Goal: Task Accomplishment & Management: Complete application form

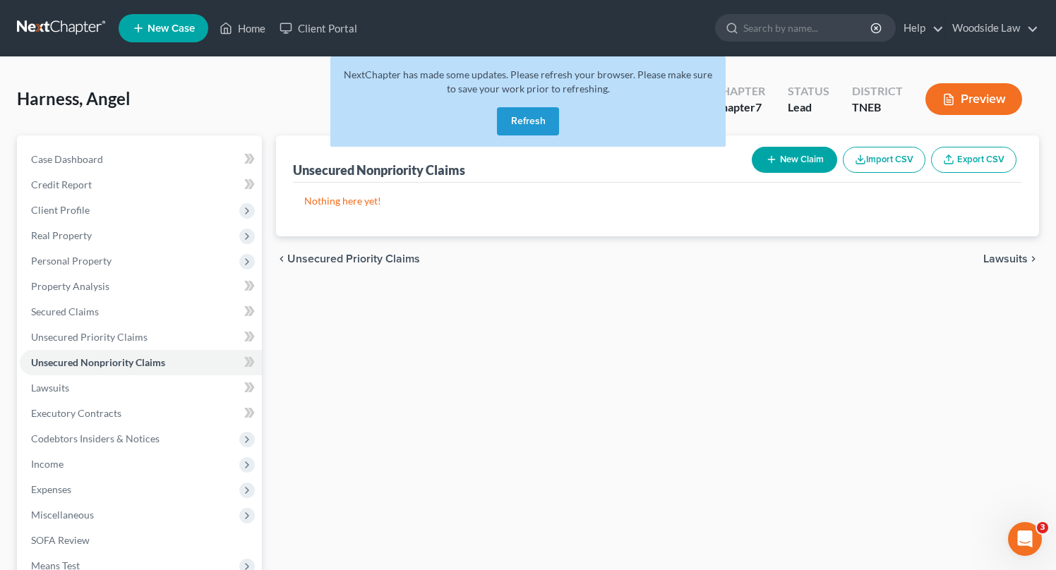
click at [525, 128] on button "Refresh" at bounding box center [528, 121] width 62 height 28
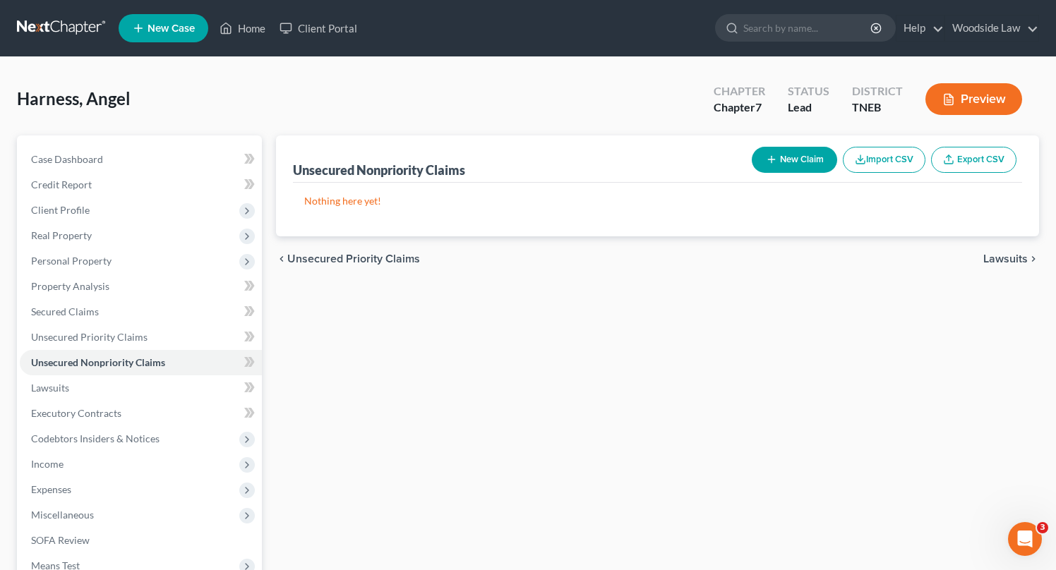
click at [525, 128] on div "Harness, Angel Upgraded Chapter Chapter 7 Status Lead District TNEB Preview" at bounding box center [528, 104] width 1022 height 61
click at [603, 119] on div "Harness, Angel Upgraded Chapter Chapter 7 Status Lead District TNEB Preview" at bounding box center [528, 104] width 1022 height 61
click at [997, 256] on span "Lawsuits" at bounding box center [1005, 258] width 44 height 11
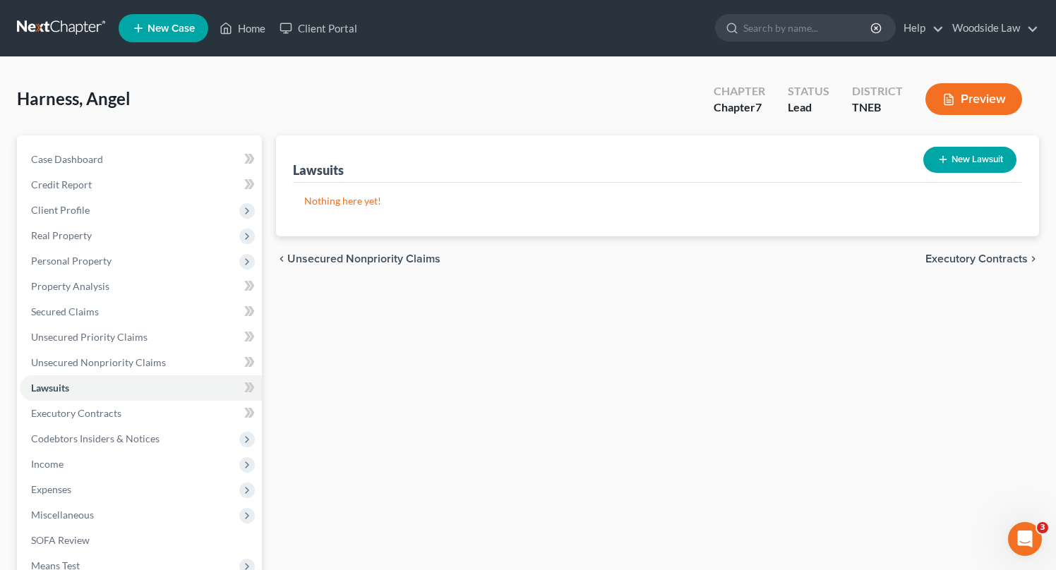
click at [357, 262] on span "Unsecured Nonpriority Claims" at bounding box center [363, 258] width 153 height 11
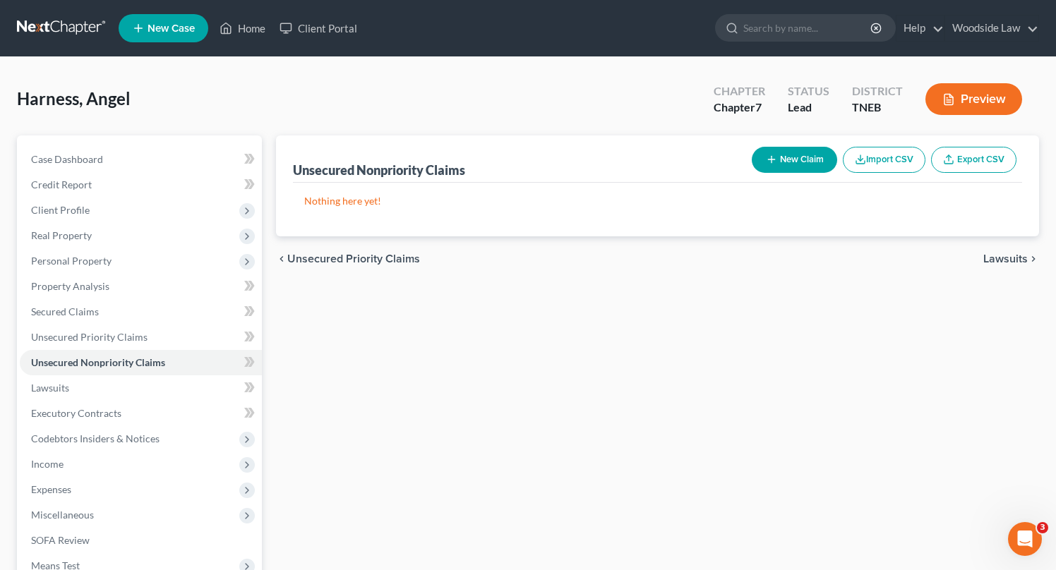
click at [815, 158] on button "New Claim" at bounding box center [794, 160] width 85 height 26
select select "0"
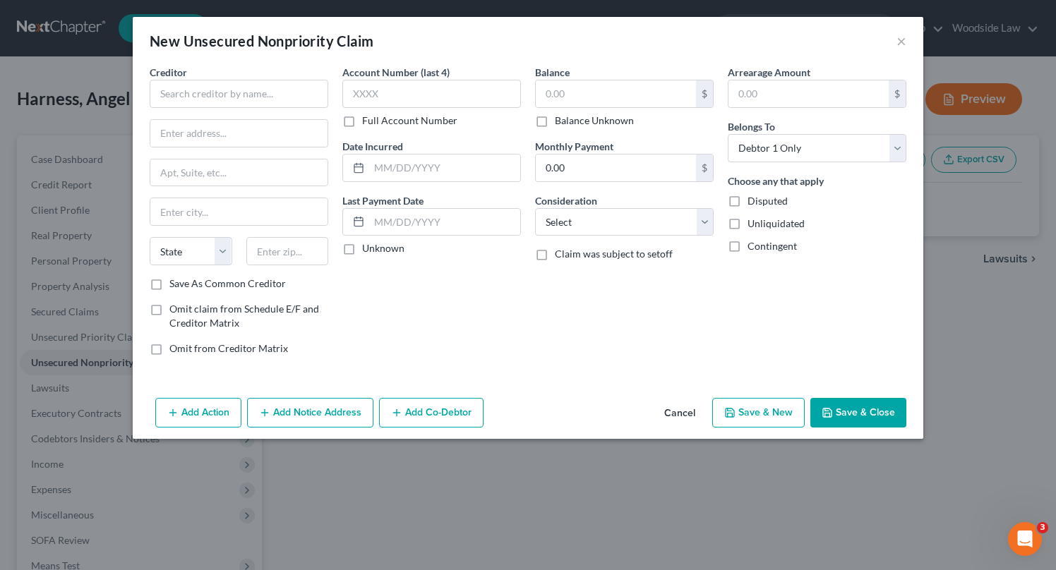
click at [675, 414] on button "Cancel" at bounding box center [680, 414] width 54 height 28
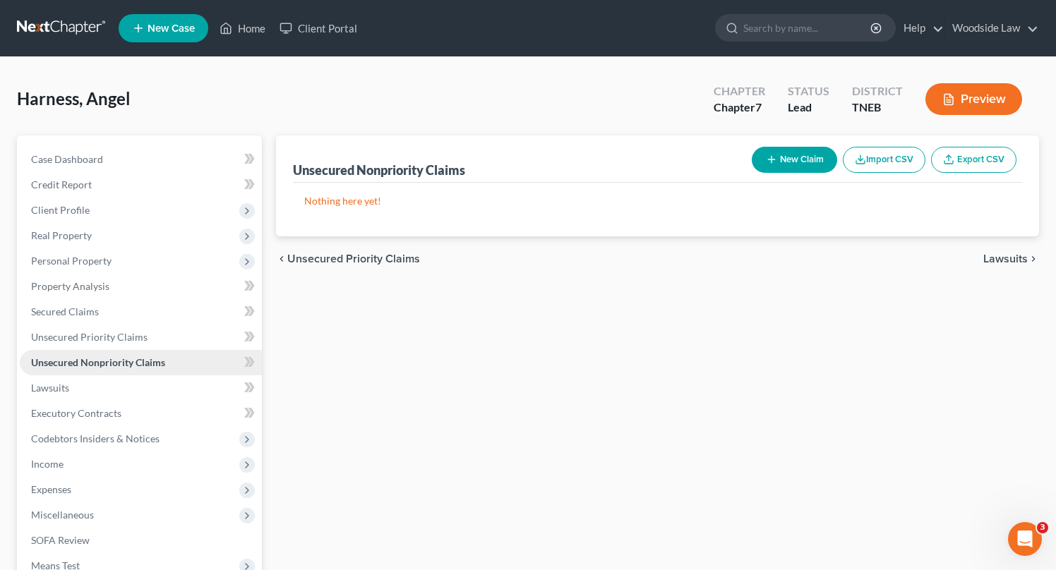
scroll to position [179, 0]
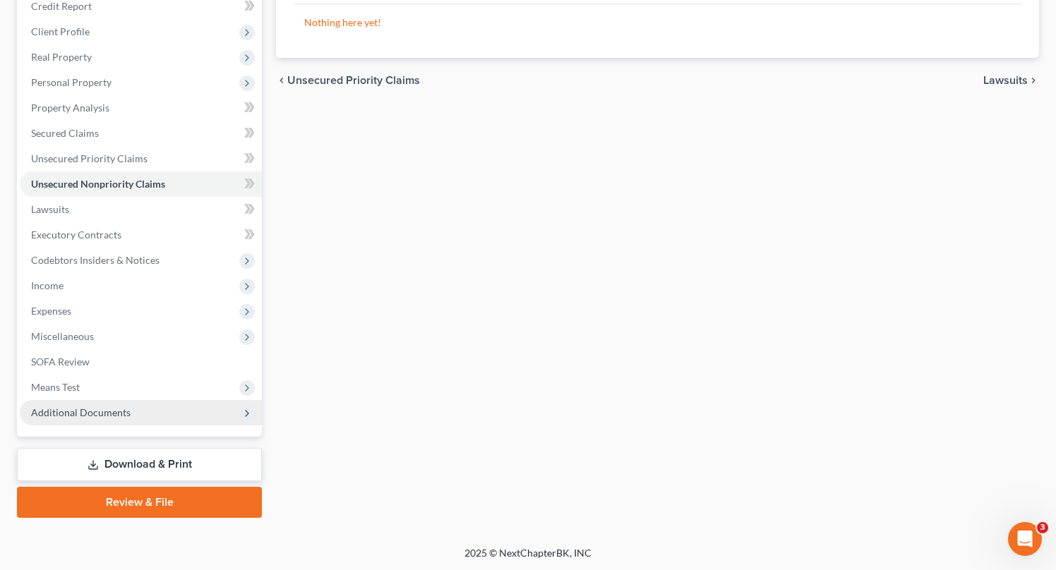
click at [105, 410] on span "Additional Documents" at bounding box center [81, 413] width 100 height 12
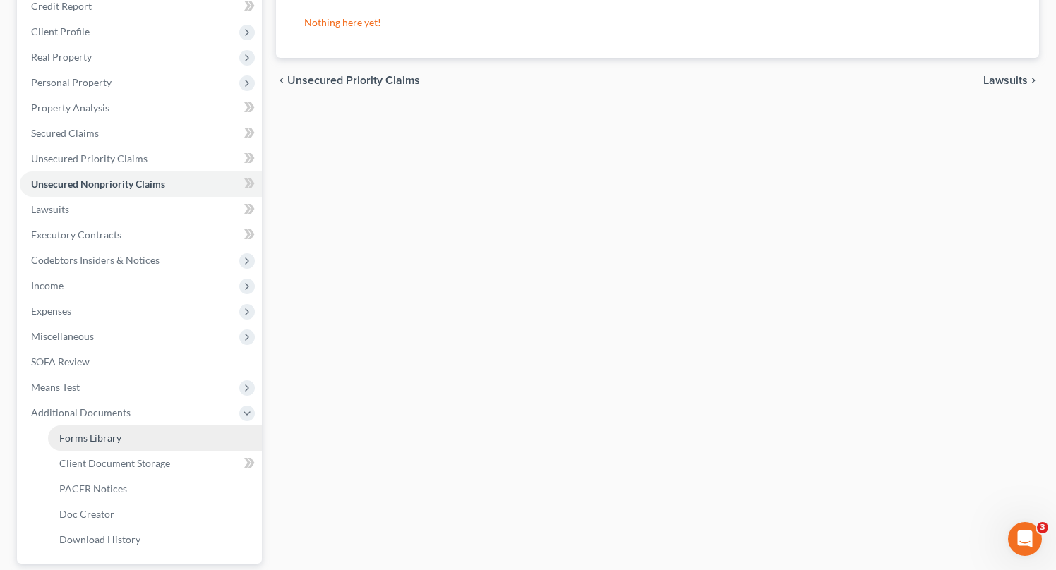
click at [122, 437] on link "Forms Library" at bounding box center [155, 438] width 214 height 25
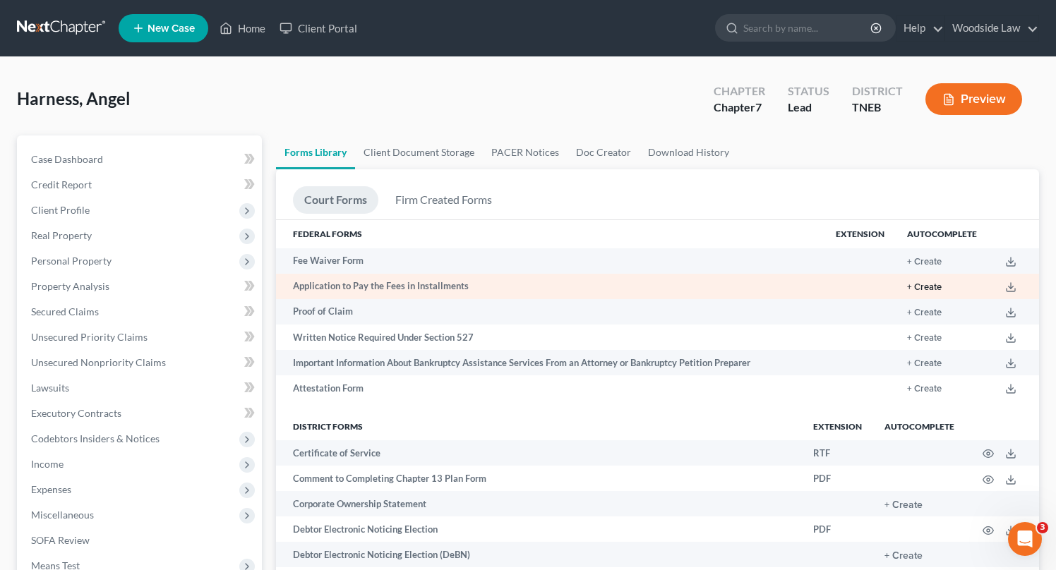
click at [926, 289] on button "+ Create" at bounding box center [924, 287] width 35 height 9
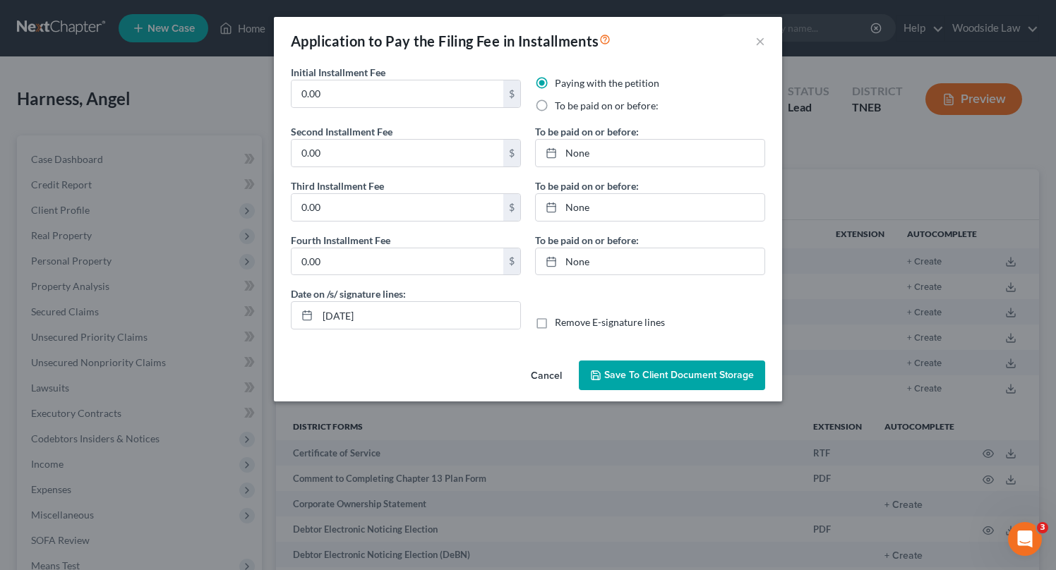
click at [555, 108] on label "To be paid on or before:" at bounding box center [607, 106] width 104 height 14
click at [561, 108] on input "To be paid on or before:" at bounding box center [565, 103] width 9 height 9
radio input "true"
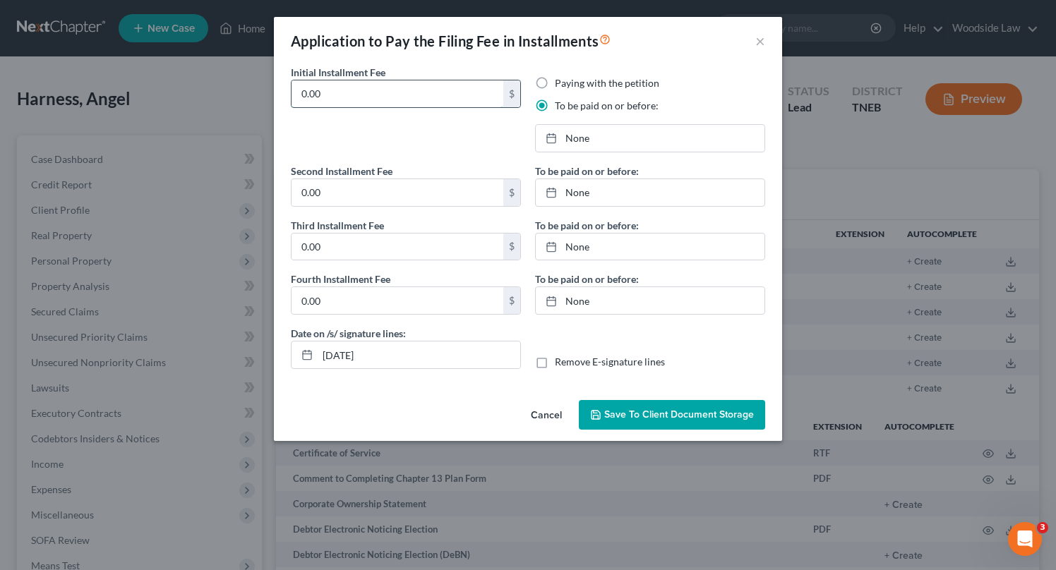
click at [366, 93] on input "0.00" at bounding box center [398, 93] width 212 height 27
type input "85"
click at [342, 184] on input "0.00" at bounding box center [398, 192] width 212 height 27
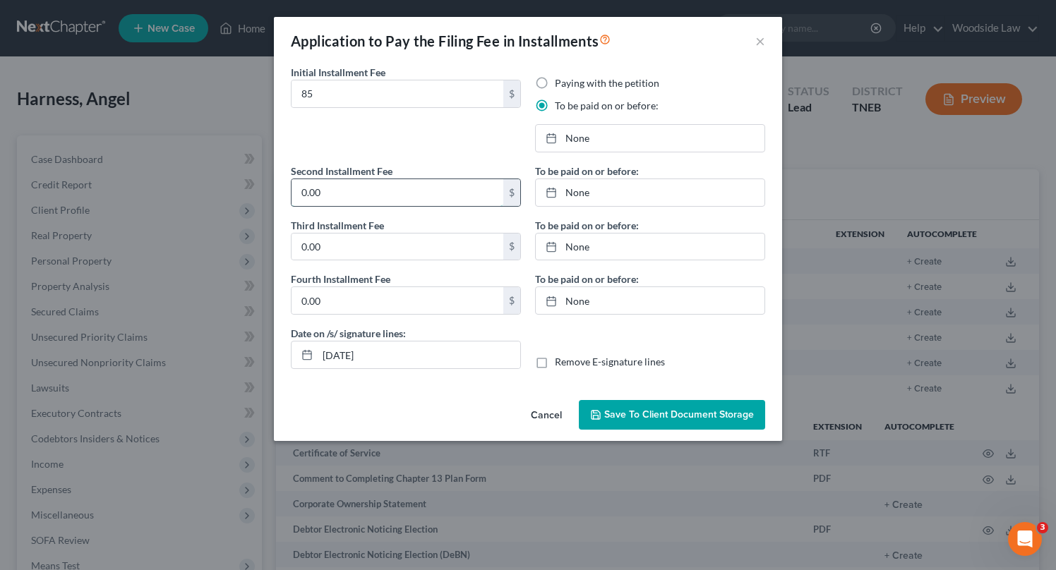
click at [342, 184] on input "0.00" at bounding box center [398, 192] width 212 height 27
type input "85"
click at [334, 250] on input "0.00" at bounding box center [398, 247] width 212 height 27
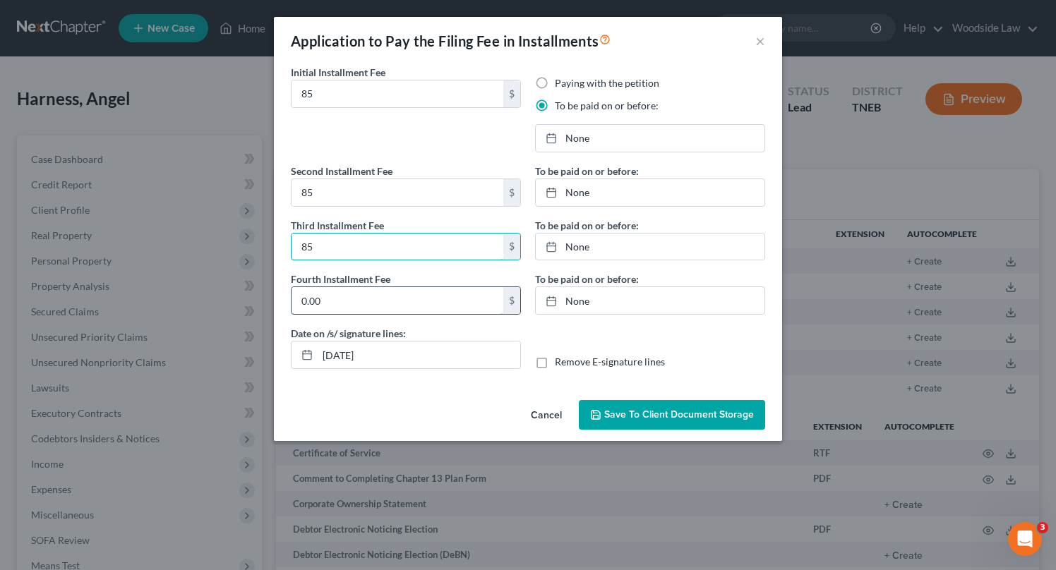
type input "85"
click at [320, 312] on input "0.00" at bounding box center [398, 300] width 212 height 27
type input "83"
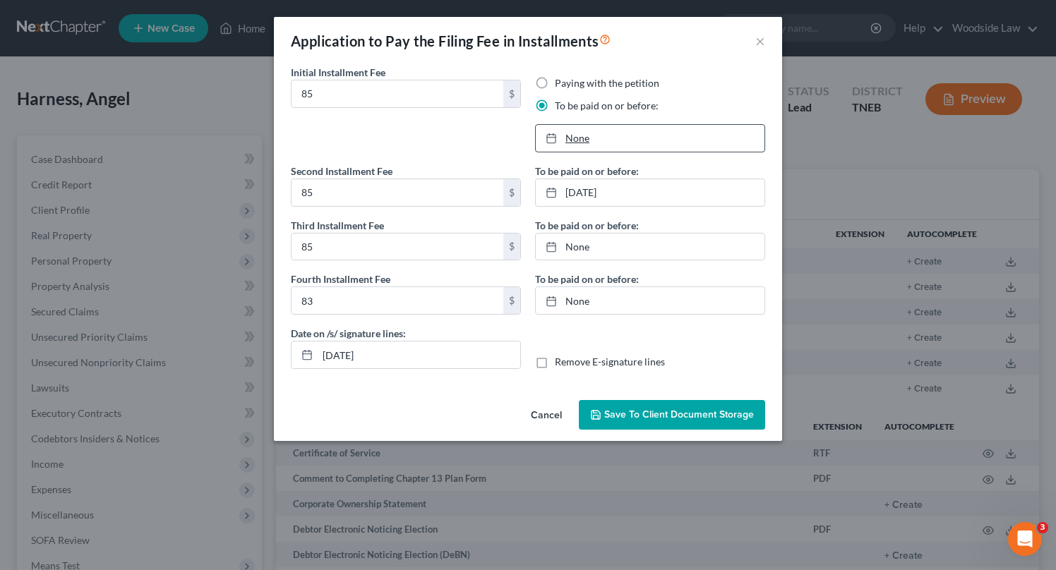
type input "8/14/2025"
click at [589, 137] on link "None" at bounding box center [650, 138] width 229 height 27
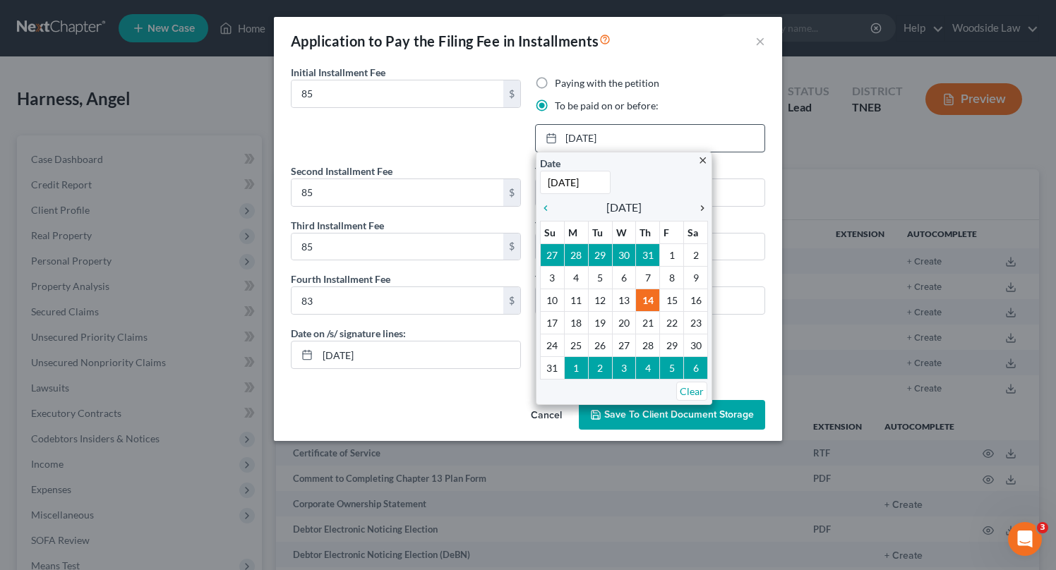
click at [701, 205] on icon "chevron_right" at bounding box center [699, 208] width 18 height 11
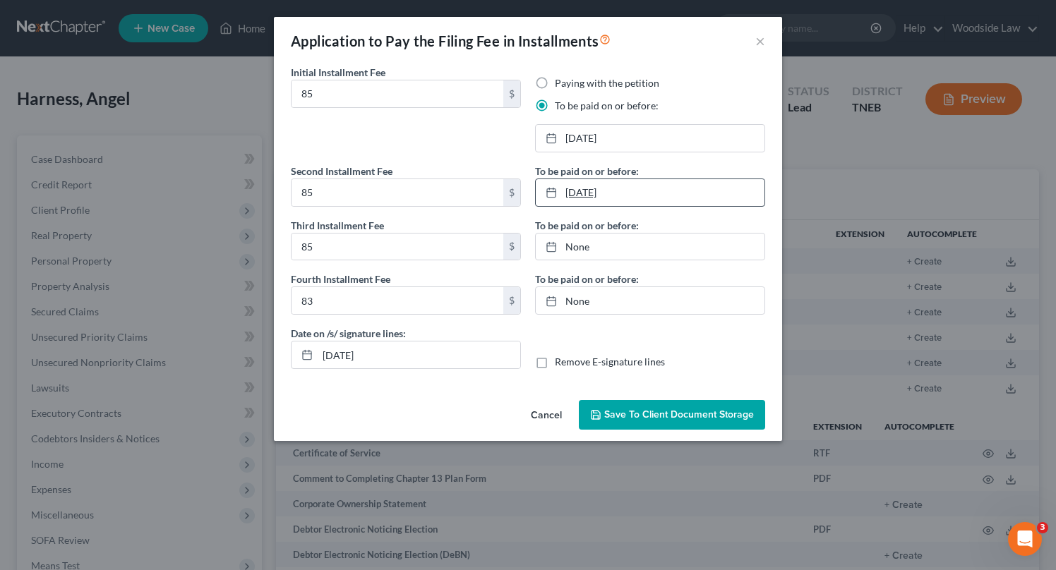
click at [589, 191] on link "8/14/2025" at bounding box center [650, 192] width 229 height 27
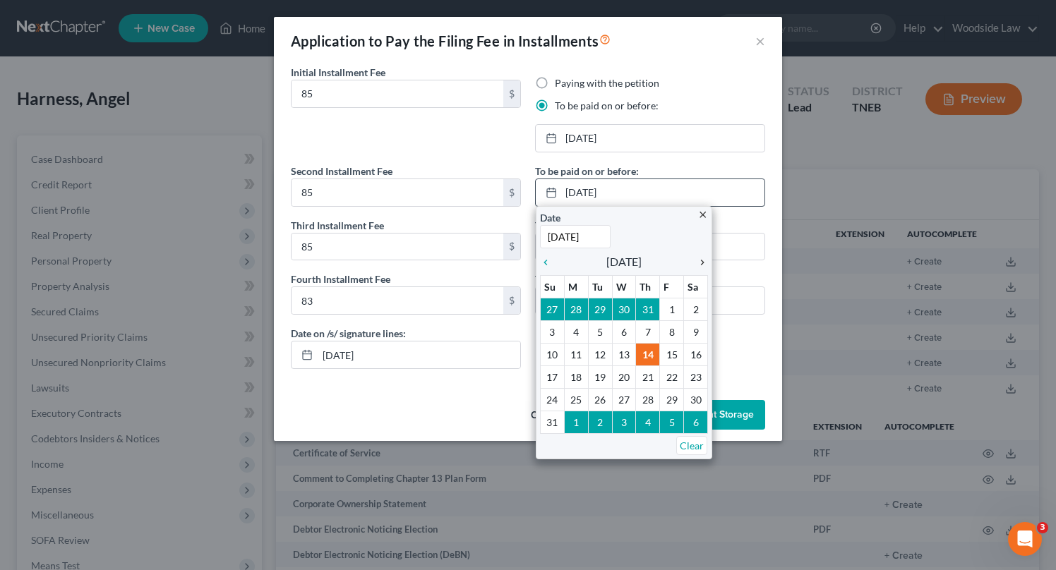
click at [702, 260] on icon "chevron_right" at bounding box center [699, 262] width 18 height 11
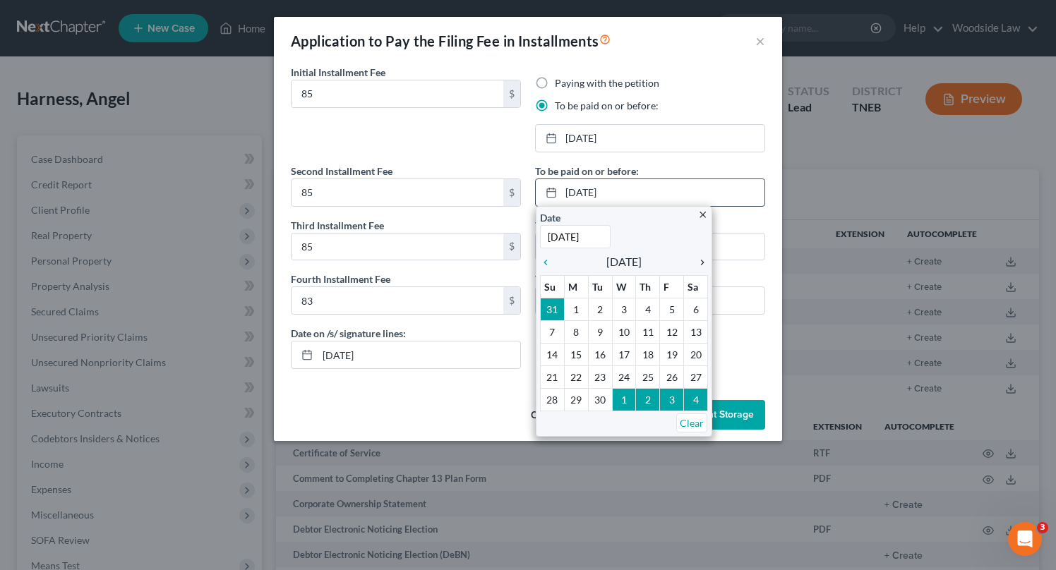
click at [702, 260] on icon "chevron_right" at bounding box center [699, 262] width 18 height 11
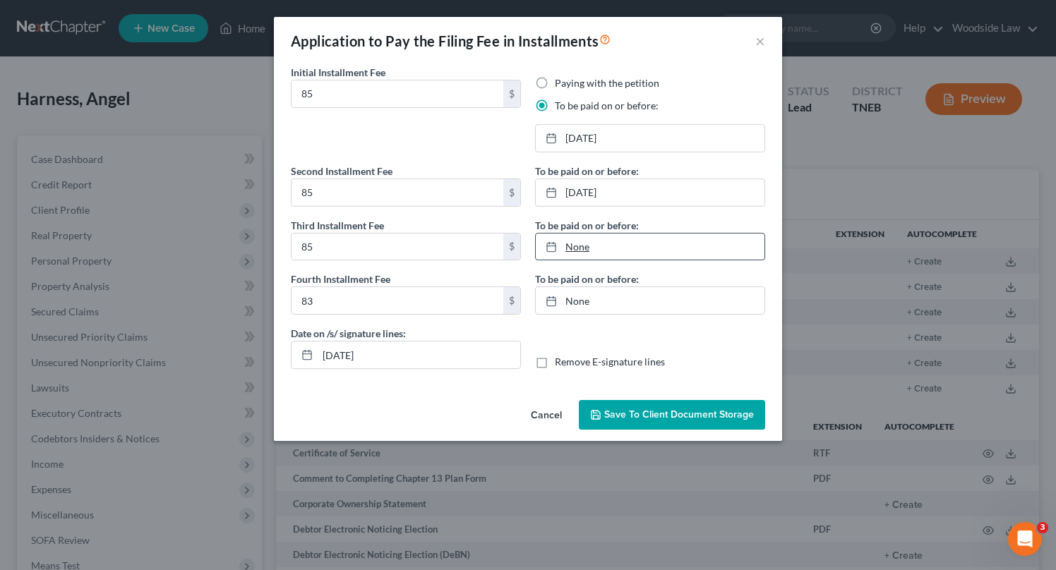
type input "8/14/2025"
click at [645, 244] on link "8/14/2025" at bounding box center [650, 247] width 229 height 27
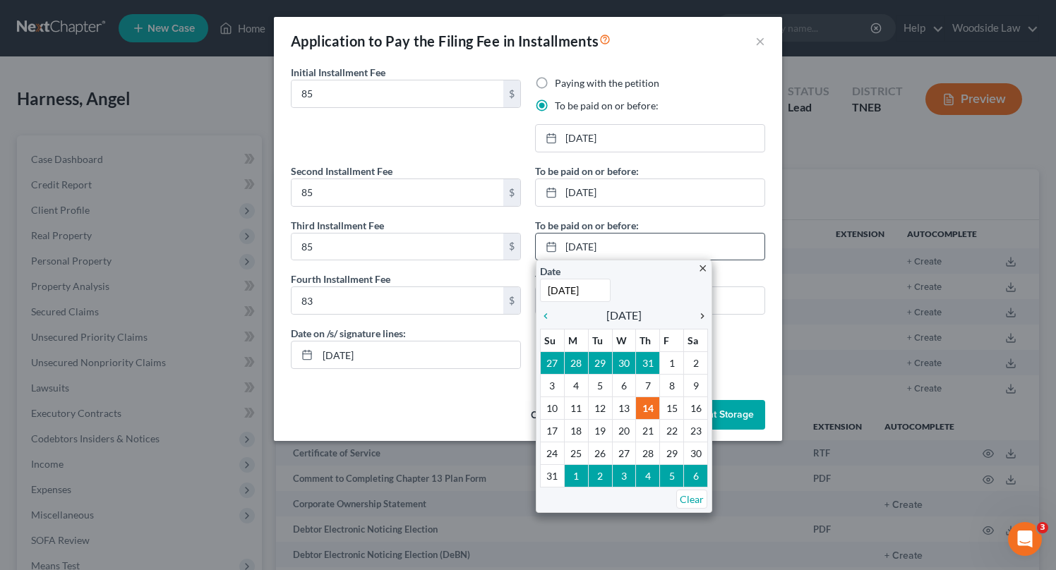
click at [703, 319] on icon "chevron_right" at bounding box center [699, 316] width 18 height 11
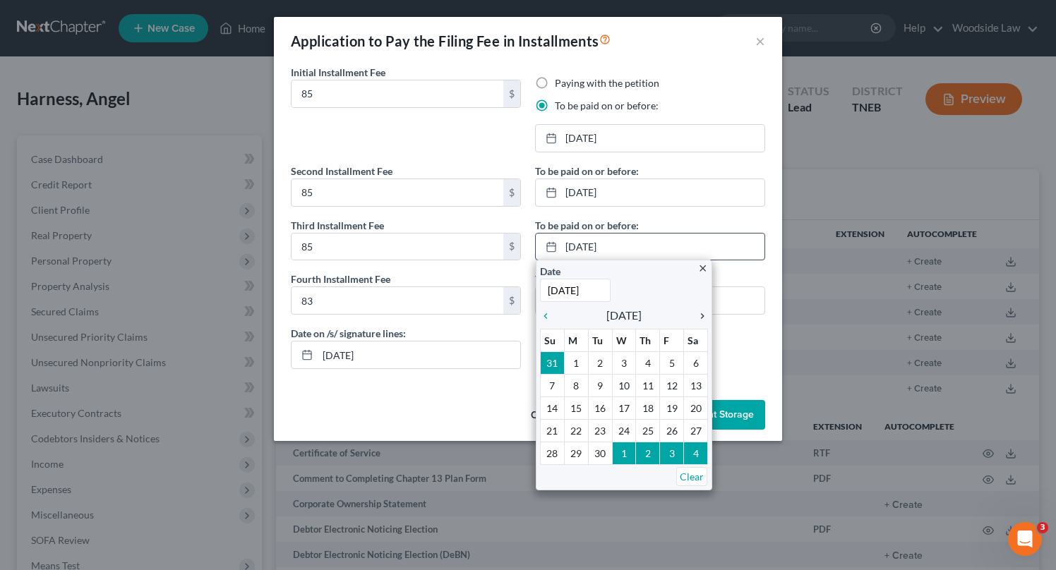
click at [703, 319] on icon "chevron_right" at bounding box center [699, 316] width 18 height 11
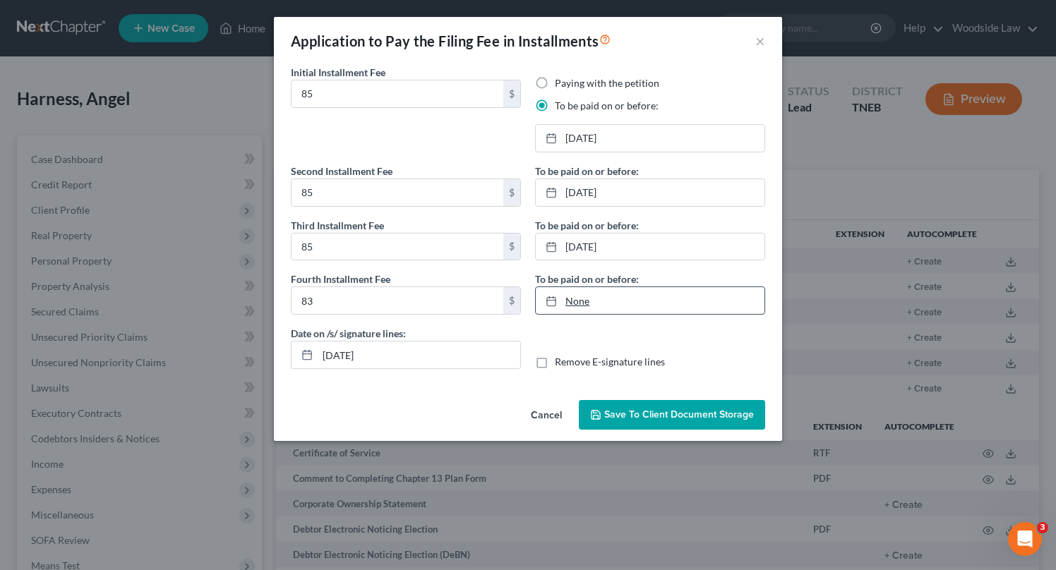
type input "8/14/2025"
click at [652, 306] on link "None" at bounding box center [650, 300] width 229 height 27
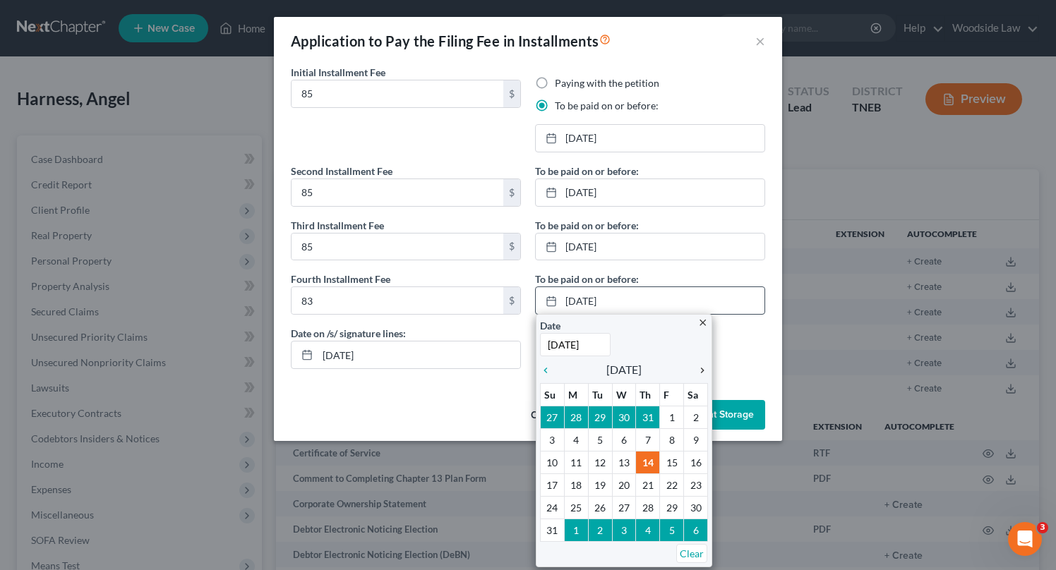
click at [700, 371] on icon "chevron_right" at bounding box center [699, 370] width 18 height 11
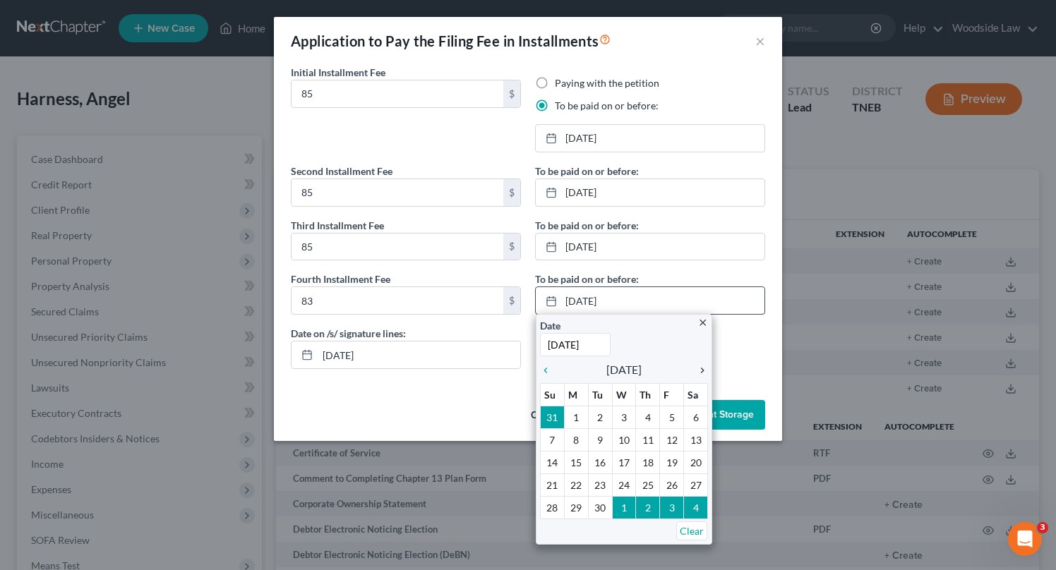
click at [700, 371] on icon "chevron_right" at bounding box center [699, 370] width 18 height 11
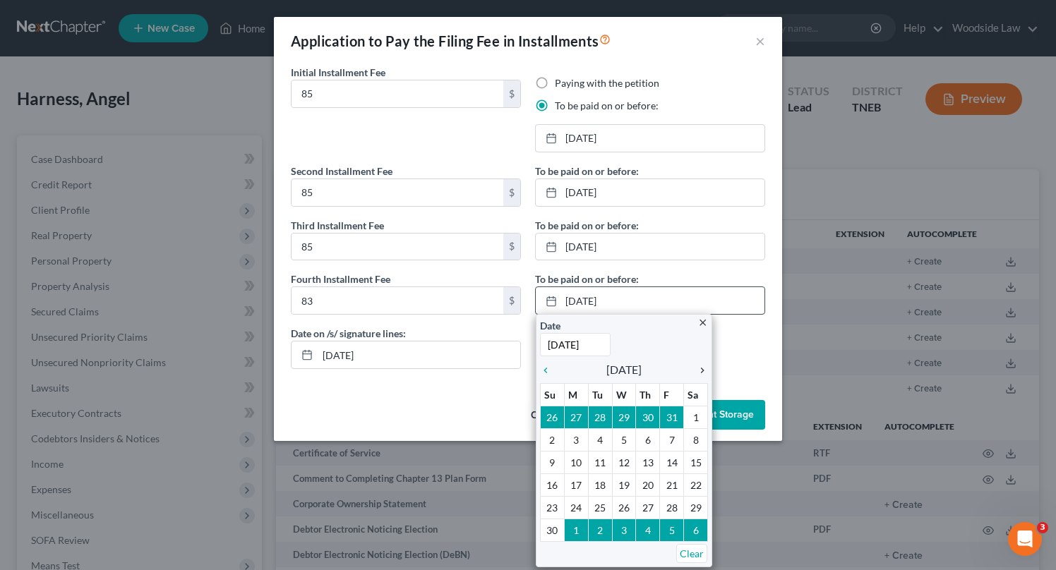
click at [700, 371] on icon "chevron_right" at bounding box center [699, 370] width 18 height 11
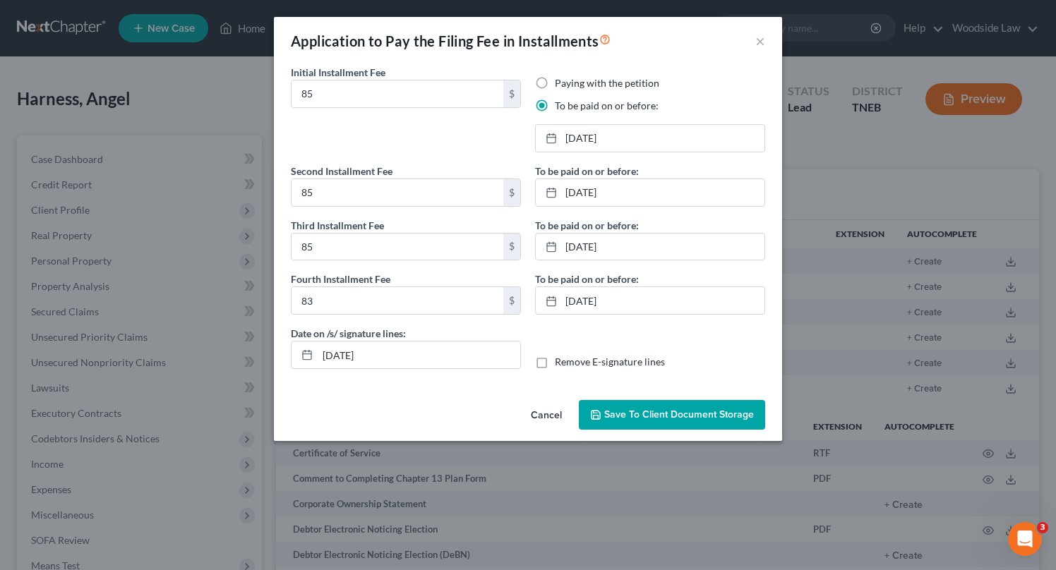
click at [711, 415] on span "Save to Client Document Storage" at bounding box center [679, 415] width 150 height 12
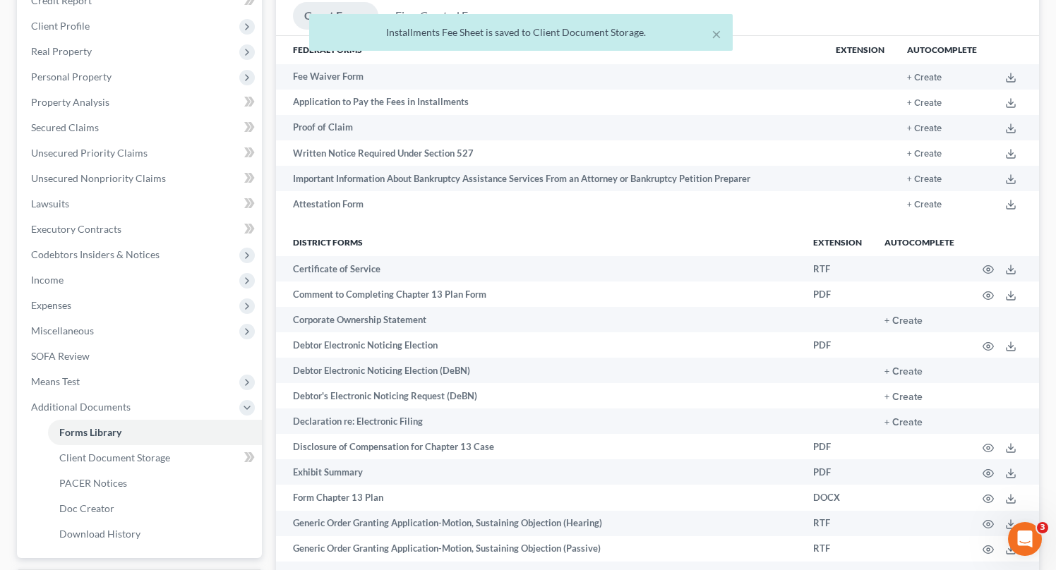
scroll to position [187, 0]
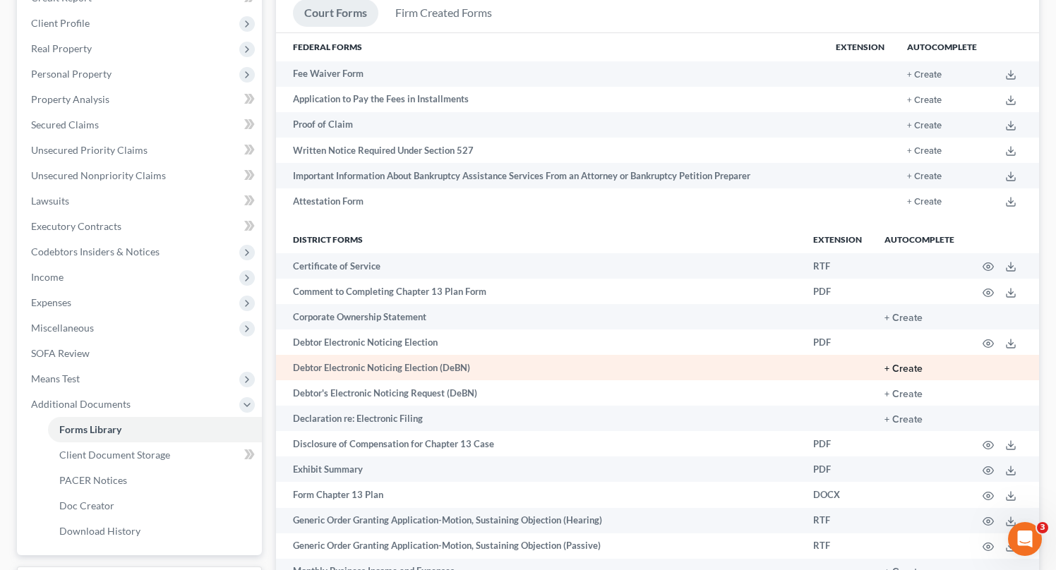
click at [908, 367] on button "+ Create" at bounding box center [904, 369] width 38 height 10
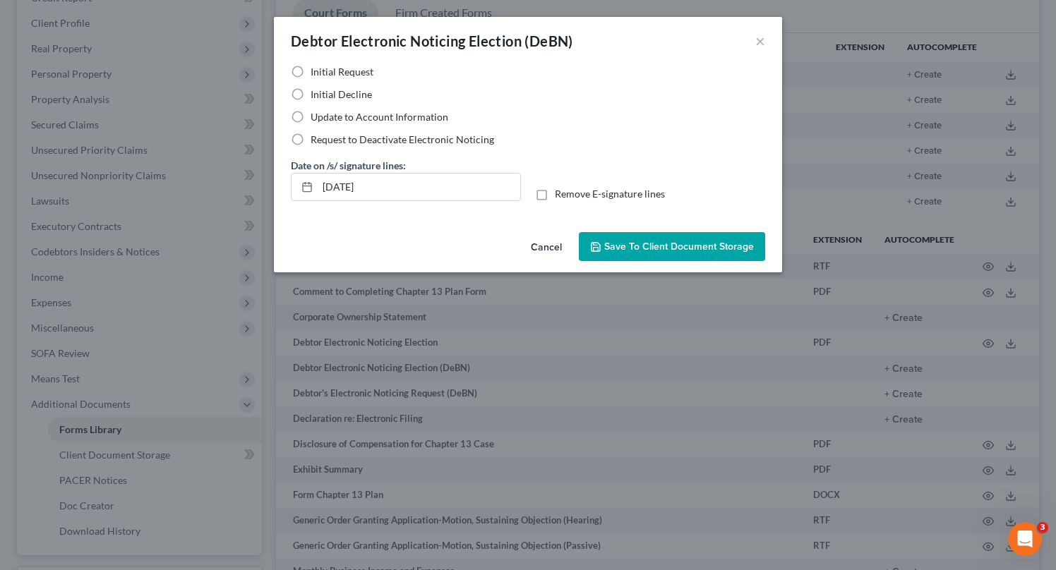
click at [311, 97] on label "Initial Decline" at bounding box center [341, 95] width 61 height 14
click at [316, 97] on input "Initial Decline" at bounding box center [320, 92] width 9 height 9
radio input "true"
click at [681, 241] on span "Save to Client Document Storage" at bounding box center [679, 247] width 150 height 12
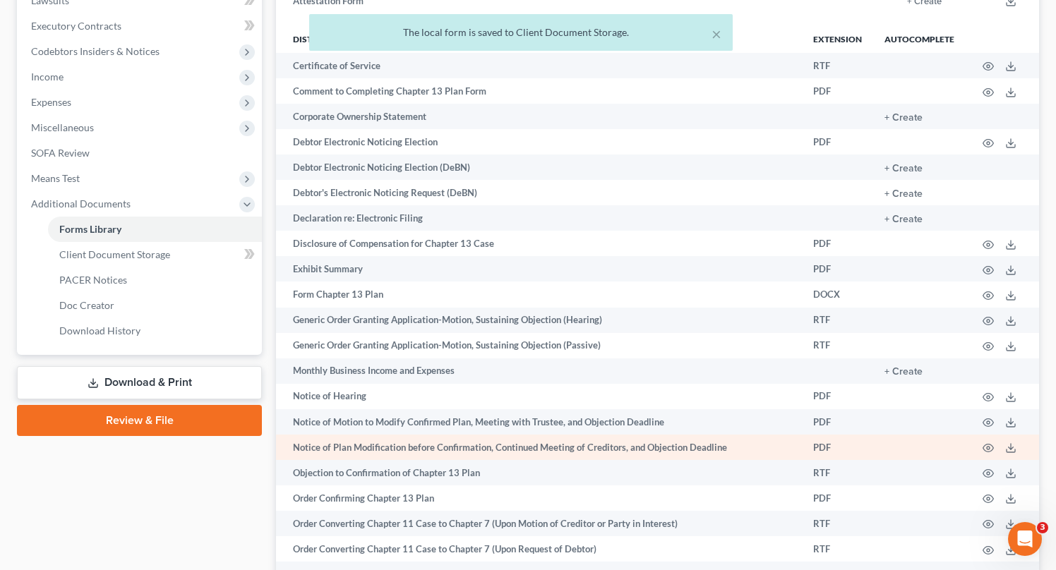
scroll to position [368, 0]
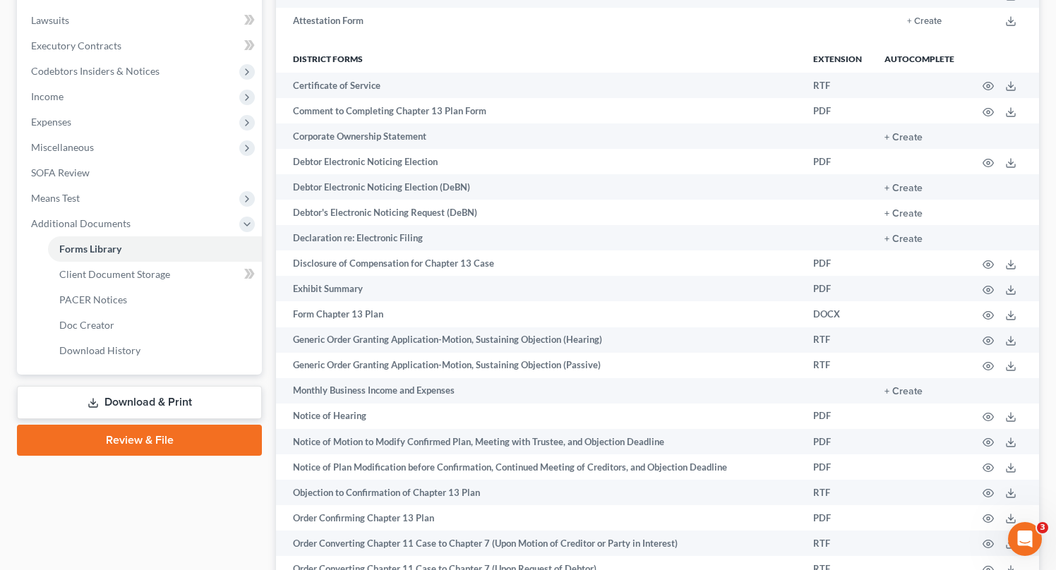
click at [142, 395] on link "Download & Print" at bounding box center [139, 402] width 245 height 33
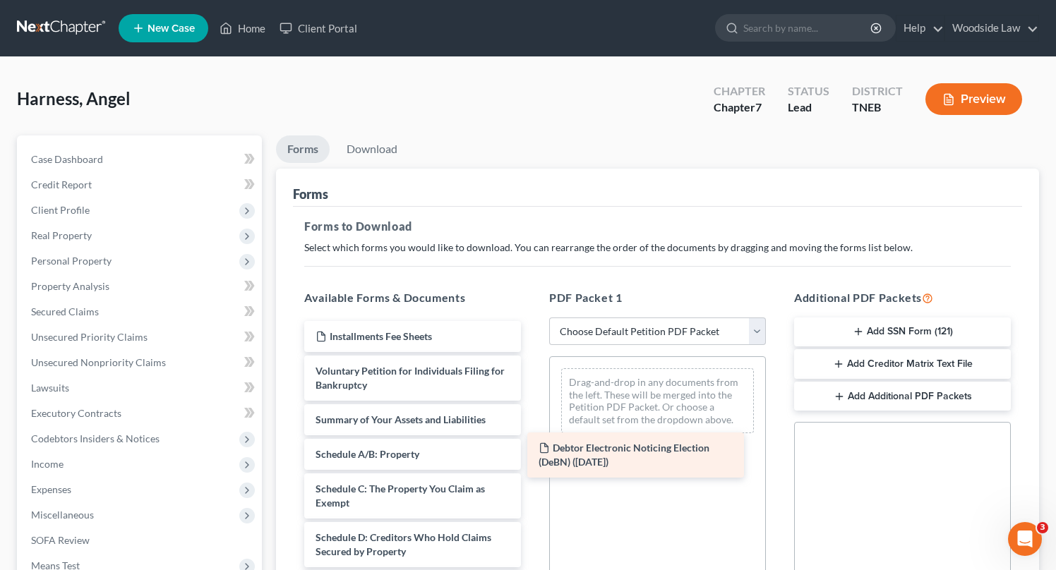
drag, startPoint x: 405, startPoint y: 331, endPoint x: 627, endPoint y: 443, distance: 249.1
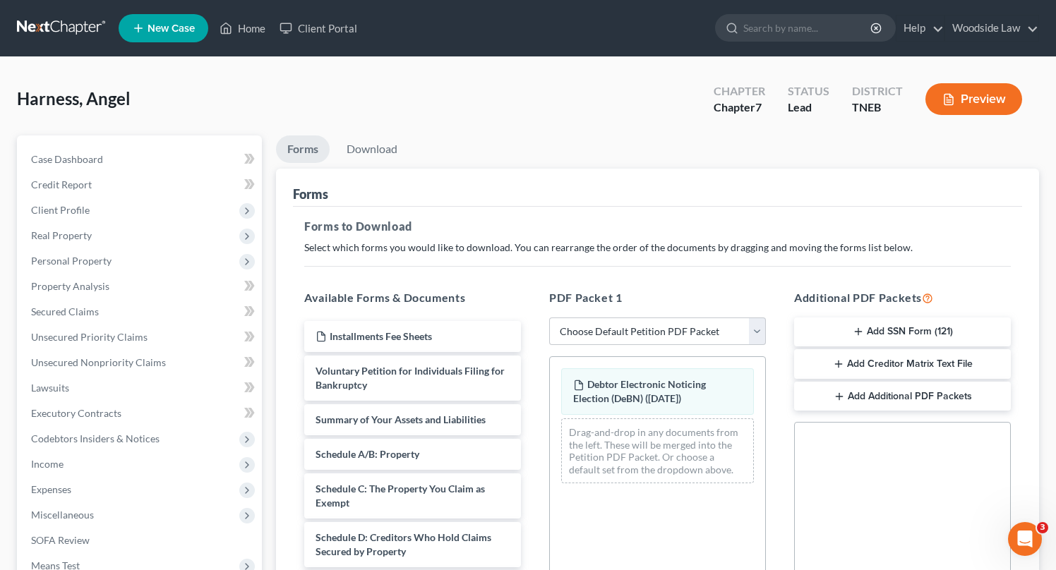
click at [907, 393] on button "Add Additional PDF Packets" at bounding box center [902, 397] width 217 height 30
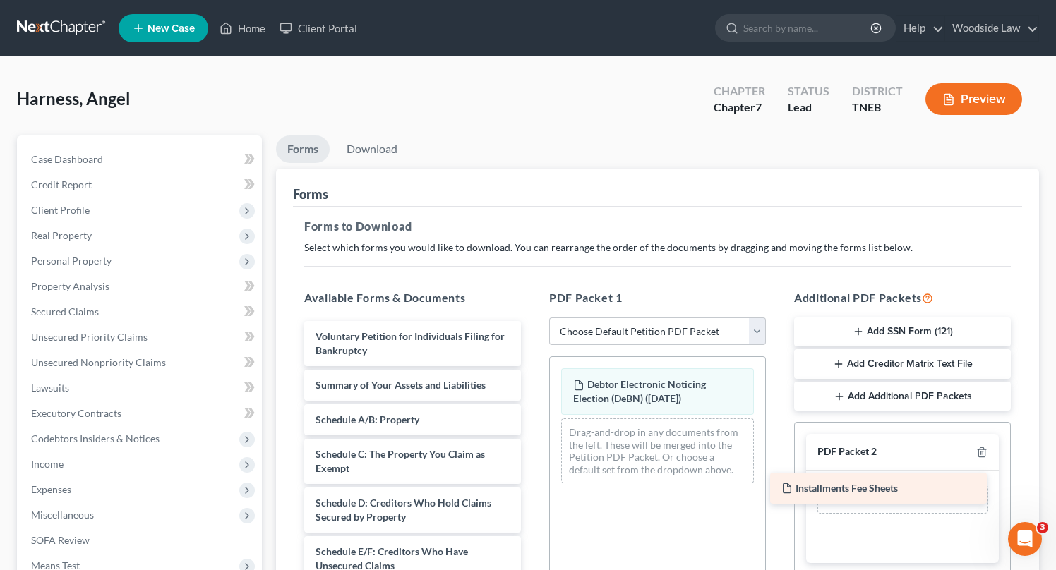
drag, startPoint x: 393, startPoint y: 341, endPoint x: 861, endPoint y: 494, distance: 491.8
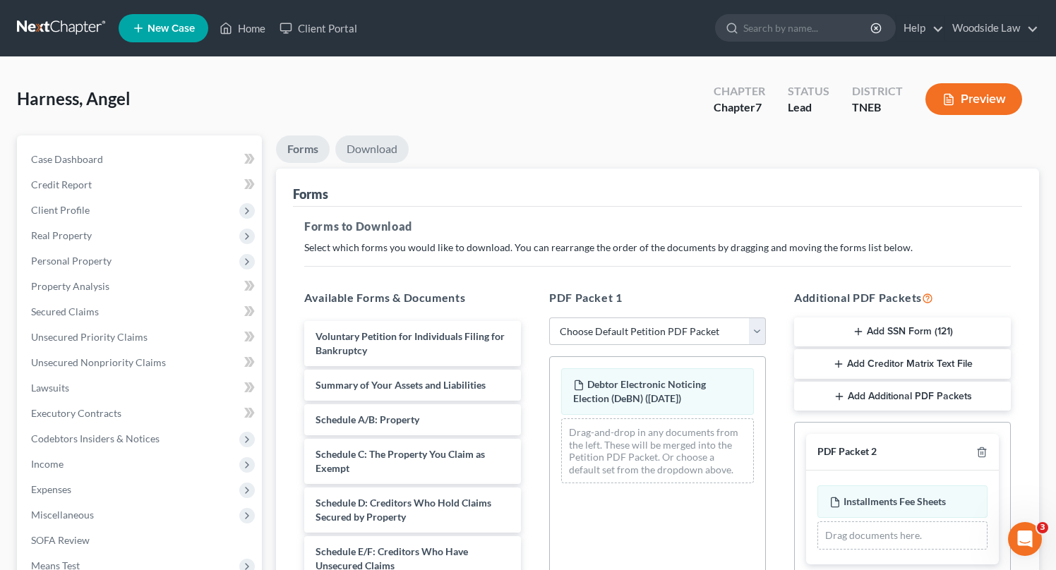
click at [382, 146] on link "Download" at bounding box center [371, 150] width 73 height 28
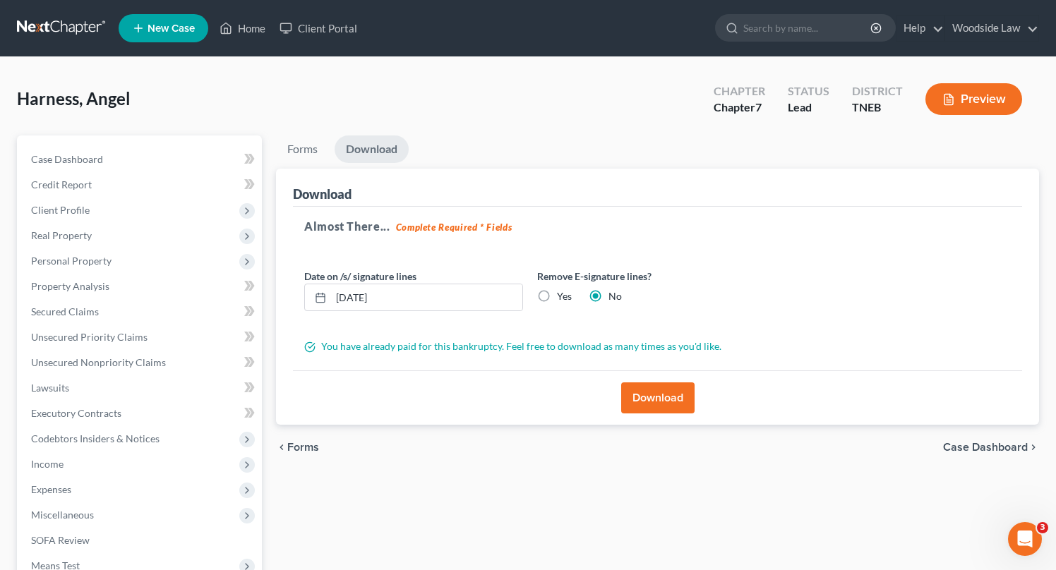
click at [661, 384] on button "Download" at bounding box center [657, 398] width 73 height 31
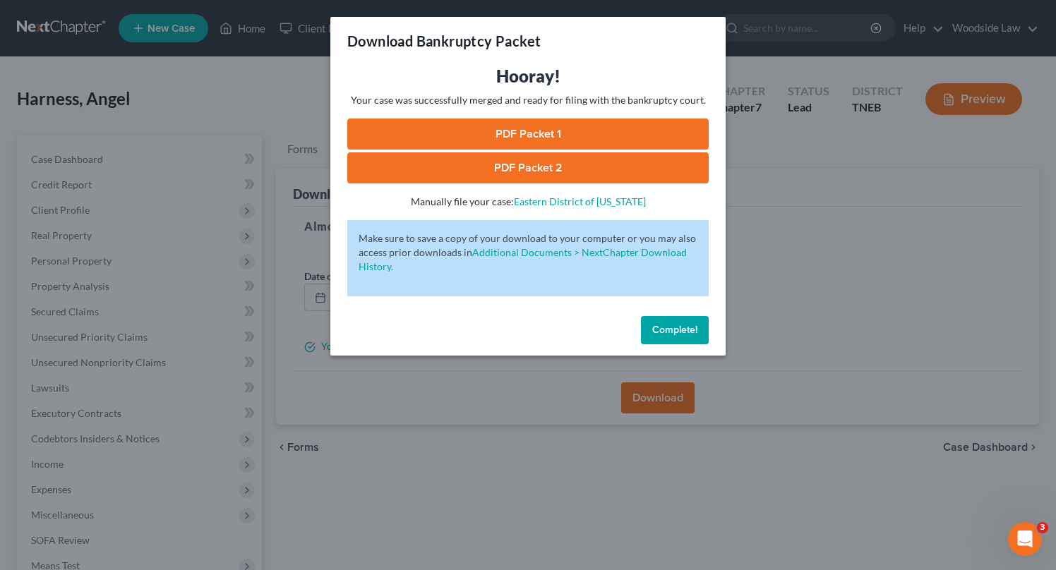
click at [541, 128] on link "PDF Packet 1" at bounding box center [527, 134] width 361 height 31
click at [527, 165] on link "PDF Packet 2" at bounding box center [527, 167] width 361 height 31
click at [664, 332] on span "Complete!" at bounding box center [674, 330] width 45 height 12
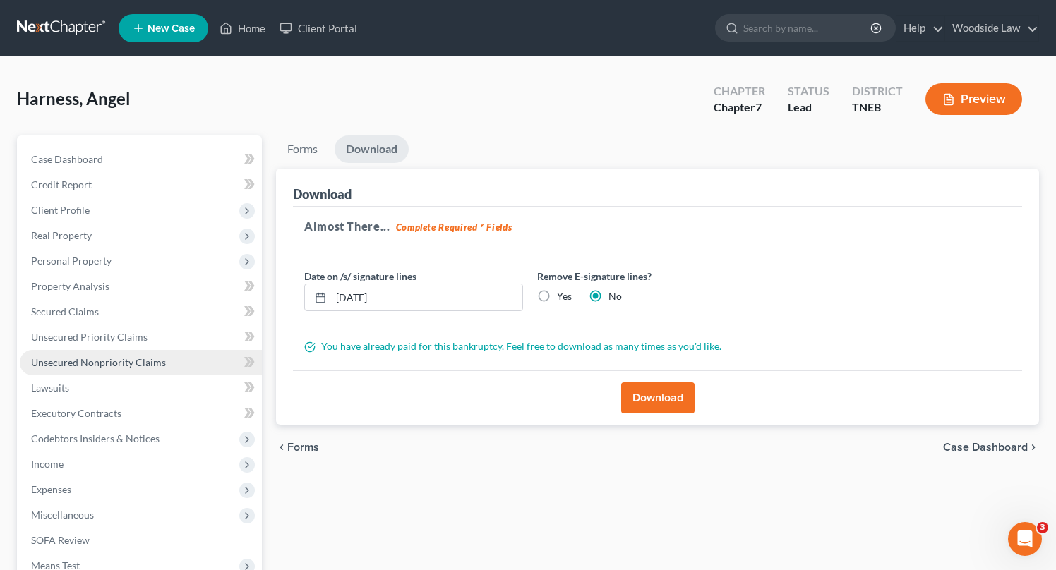
click at [142, 354] on link "Unsecured Nonpriority Claims" at bounding box center [141, 362] width 242 height 25
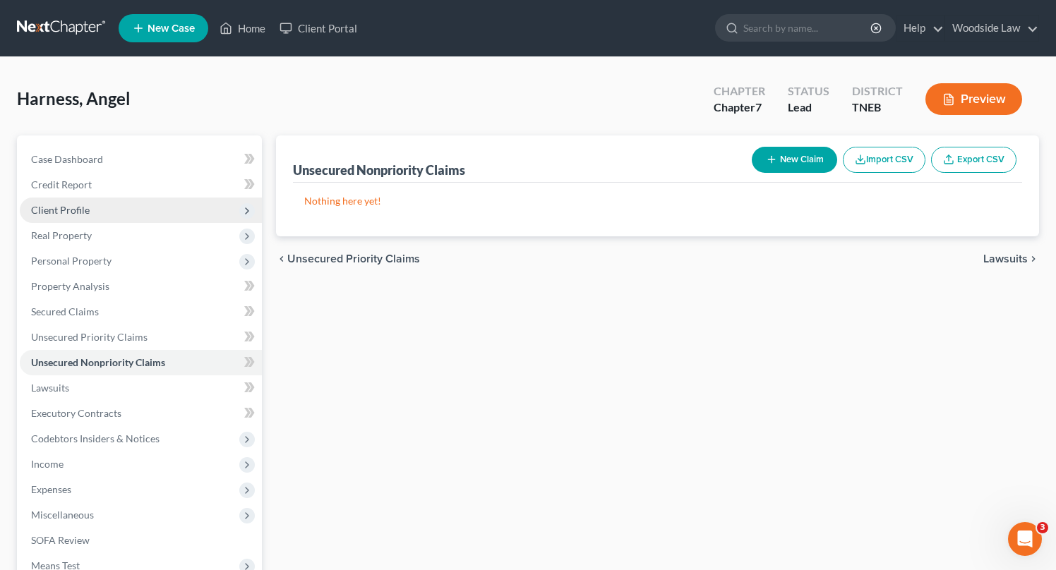
click at [54, 213] on span "Client Profile" at bounding box center [60, 210] width 59 height 12
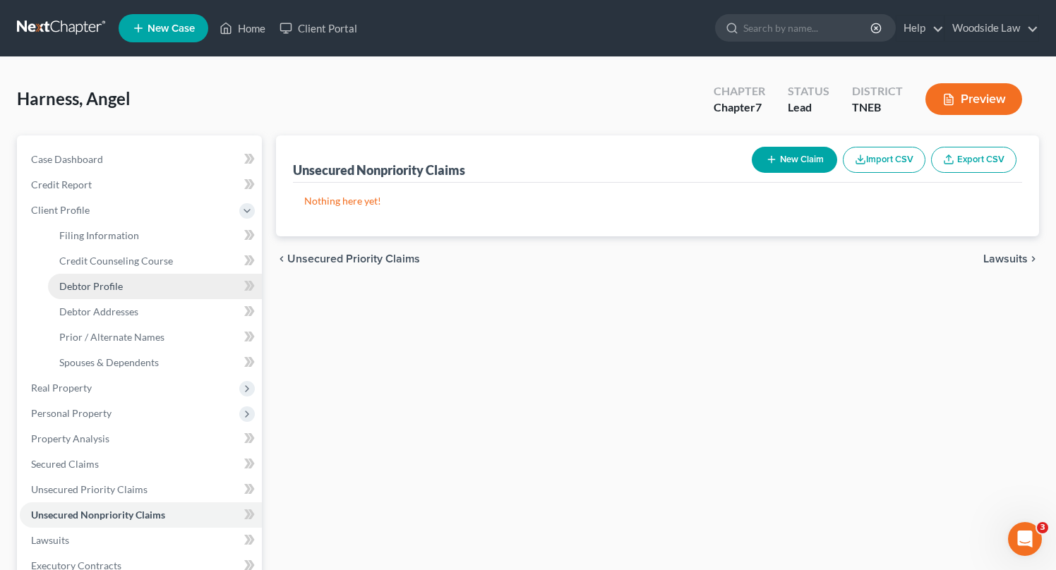
click at [90, 280] on span "Debtor Profile" at bounding box center [91, 286] width 64 height 12
select select "0"
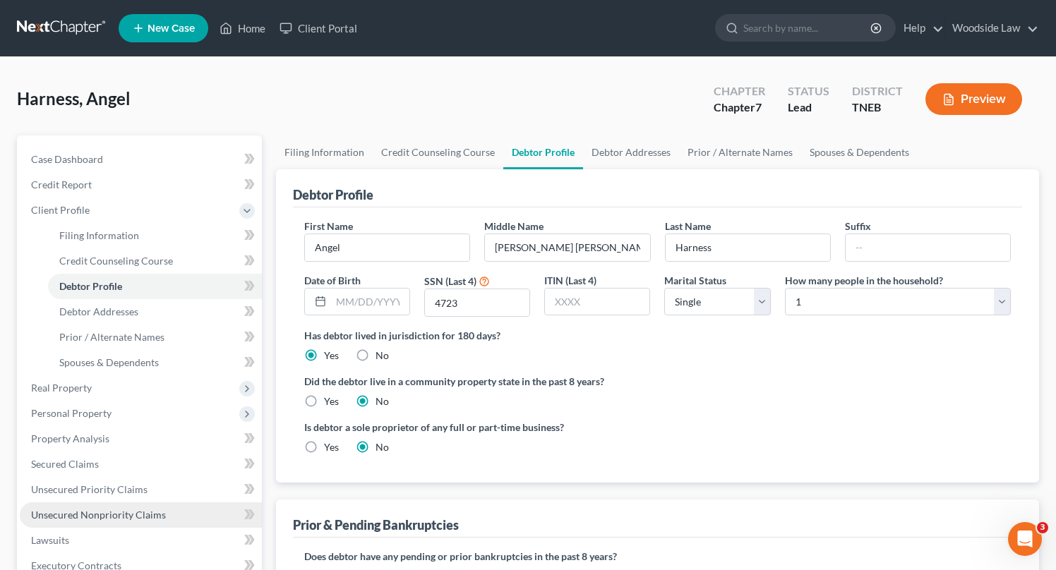
click at [117, 518] on span "Unsecured Nonpriority Claims" at bounding box center [98, 515] width 135 height 12
